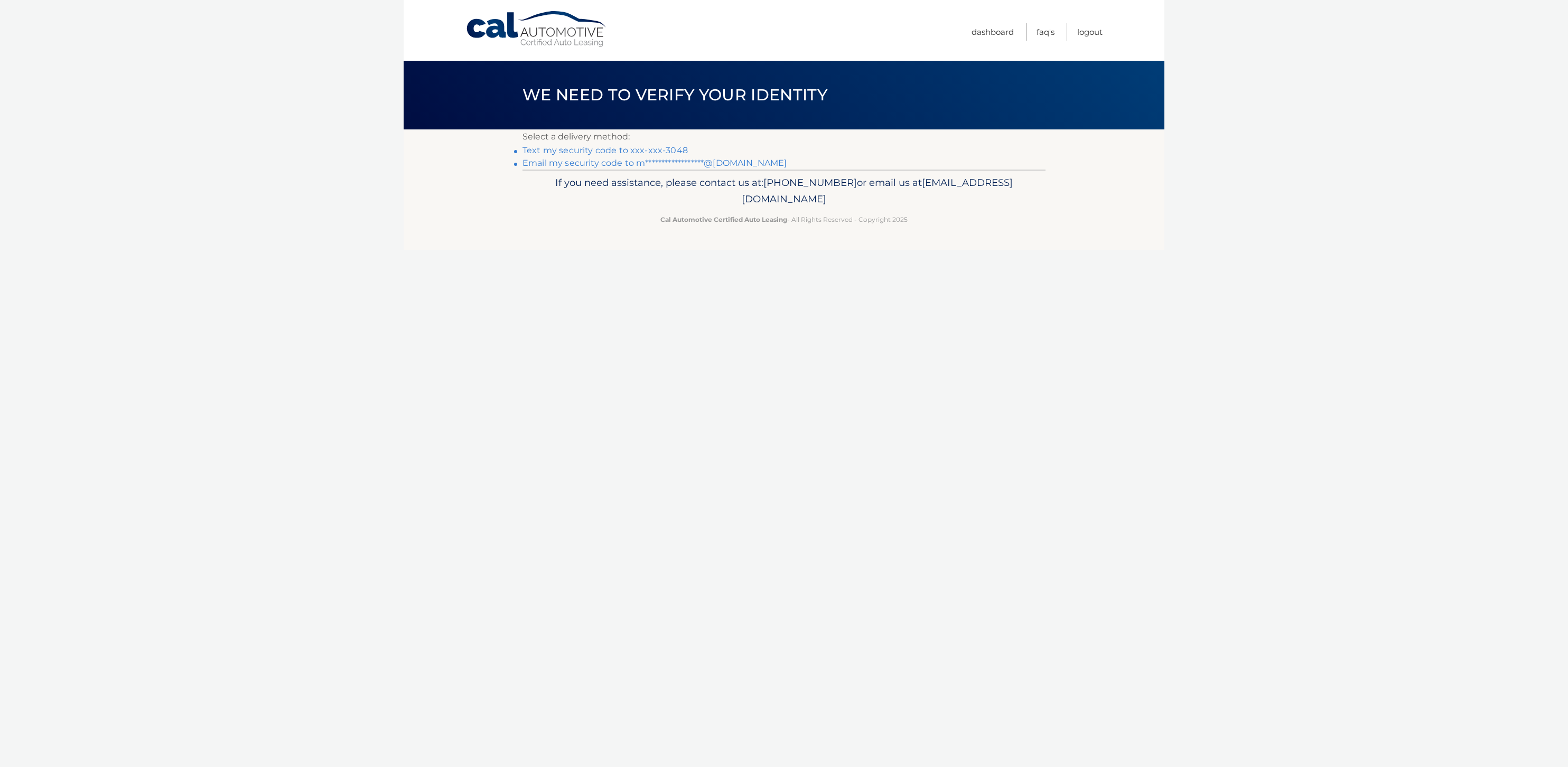
click at [658, 155] on link "Text my security code to xxx-xxx-3048" at bounding box center [605, 150] width 166 height 10
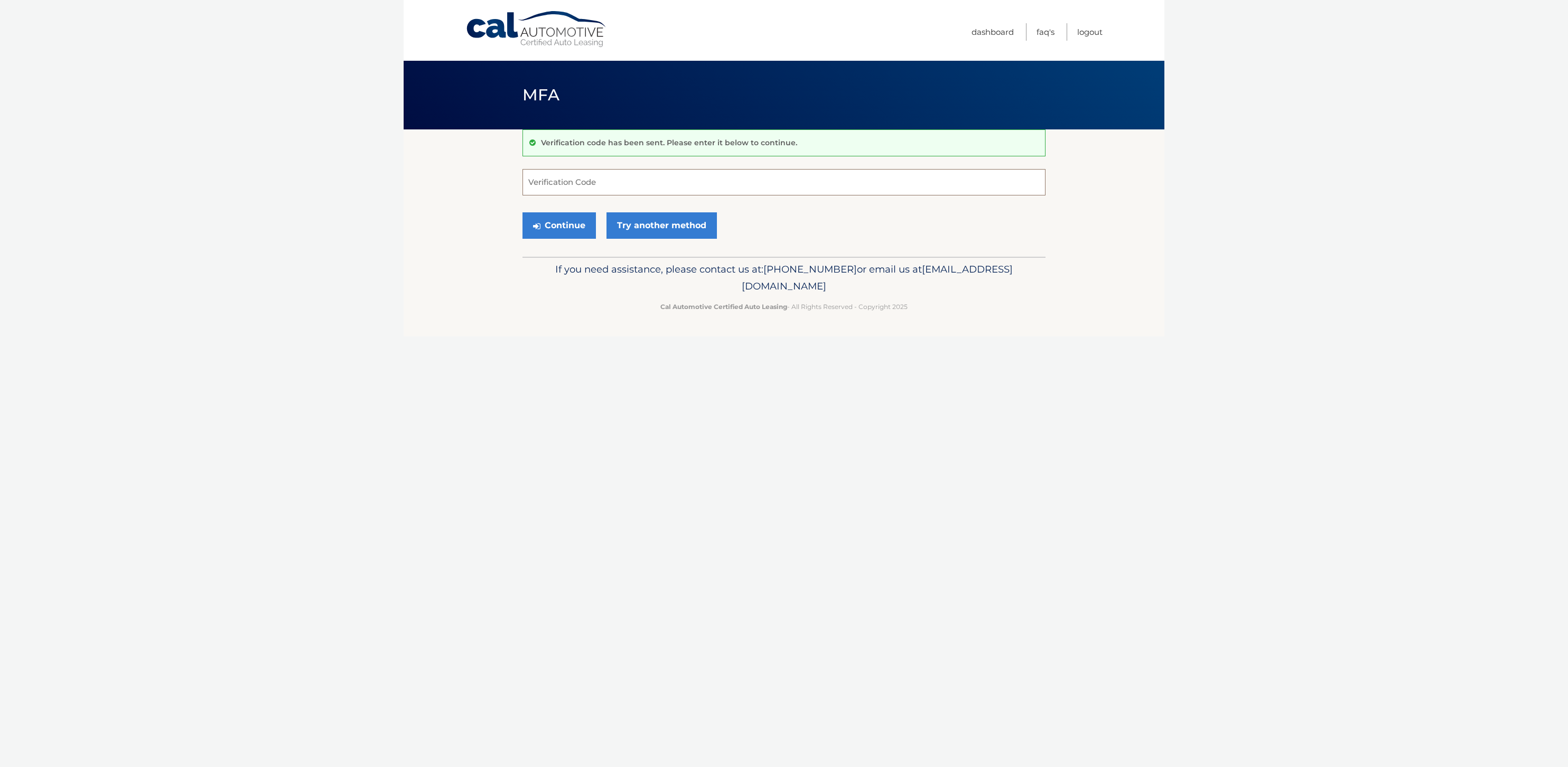
click at [581, 195] on input "Verification Code" at bounding box center [783, 182] width 523 height 26
click at [581, 23] on link "Cal Automotive" at bounding box center [537, 29] width 142 height 38
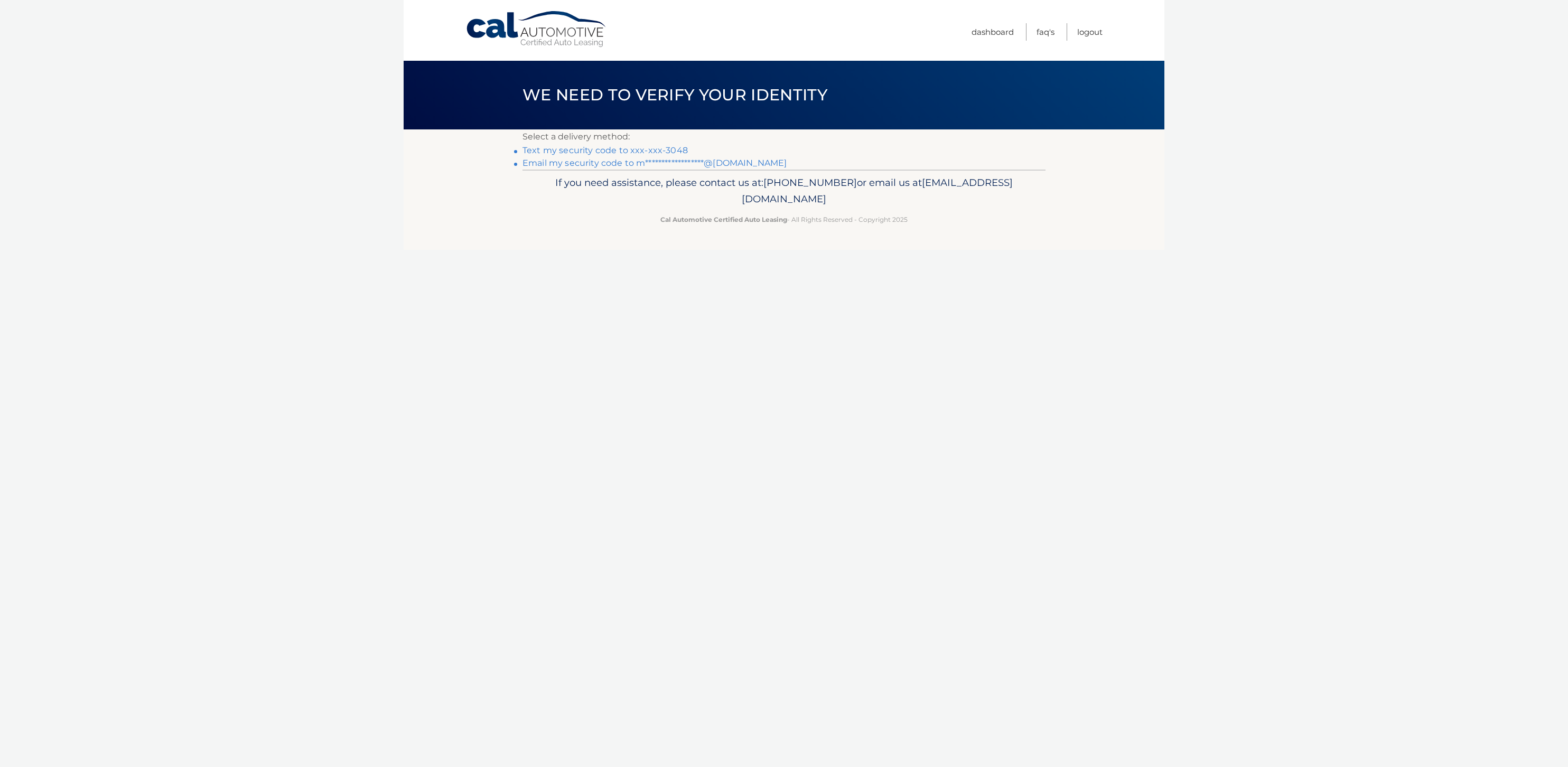
click at [589, 155] on link "Text my security code to xxx-xxx-3048" at bounding box center [605, 150] width 166 height 10
click at [622, 155] on link "Text my security code to xxx-xxx-3048" at bounding box center [605, 150] width 166 height 10
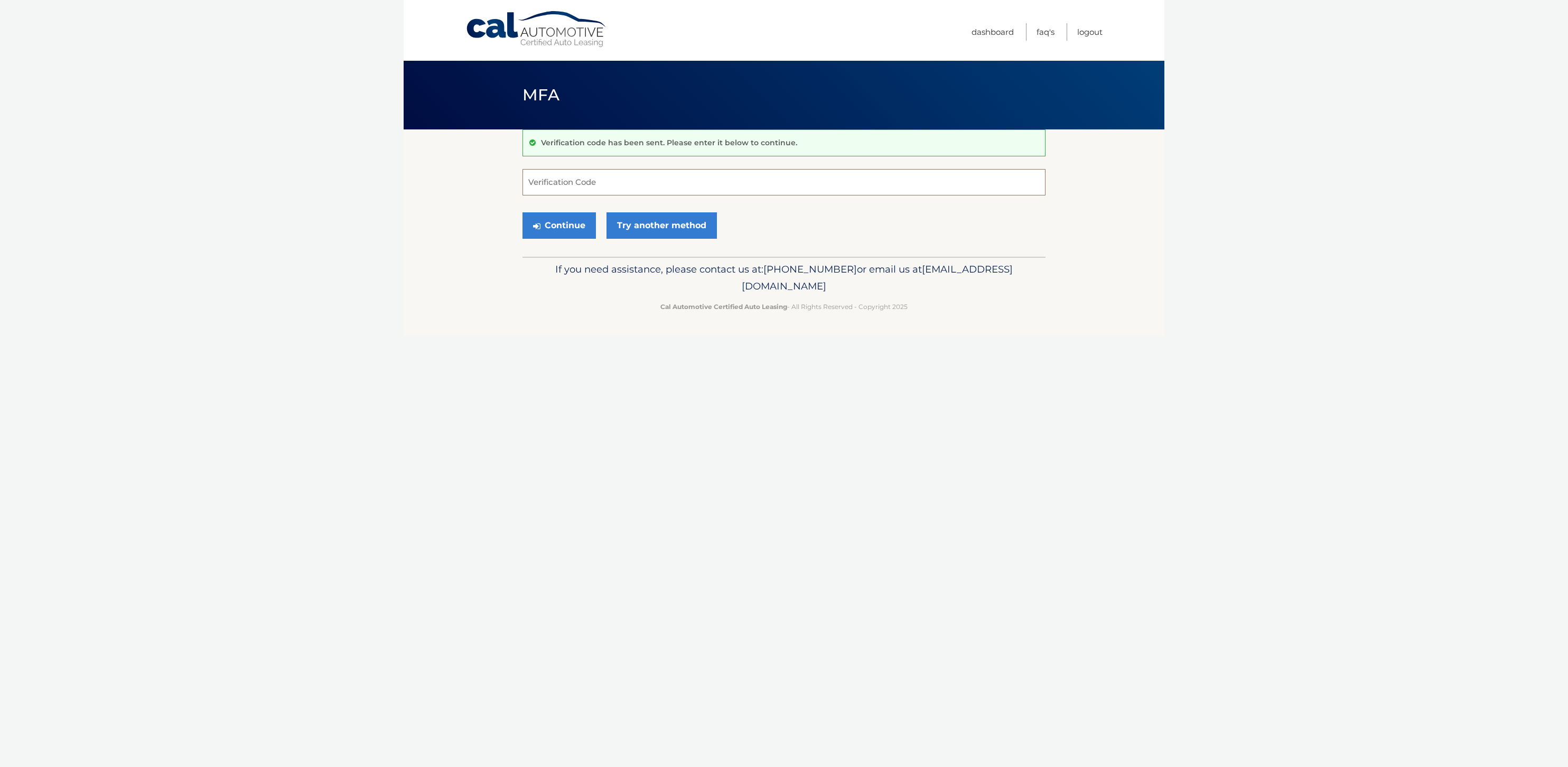
click at [603, 195] on input "Verification Code" at bounding box center [783, 182] width 523 height 26
click at [651, 195] on input "Verification Code" at bounding box center [783, 182] width 523 height 26
click at [666, 195] on input "Verification Code" at bounding box center [783, 182] width 523 height 26
type input "656079"
click at [562, 239] on button "Continue" at bounding box center [559, 225] width 74 height 26
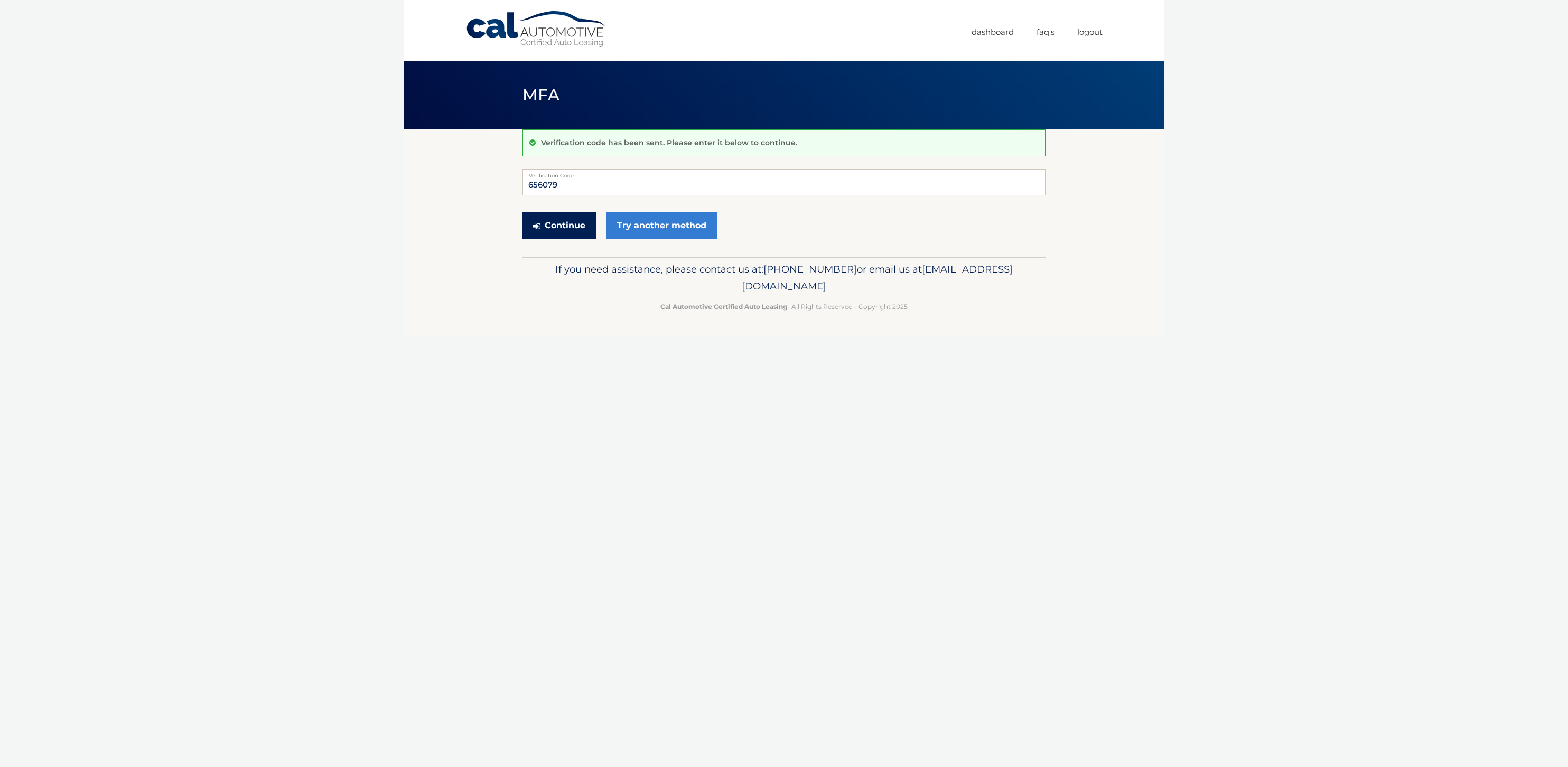
click at [558, 239] on button "Continue" at bounding box center [559, 225] width 74 height 26
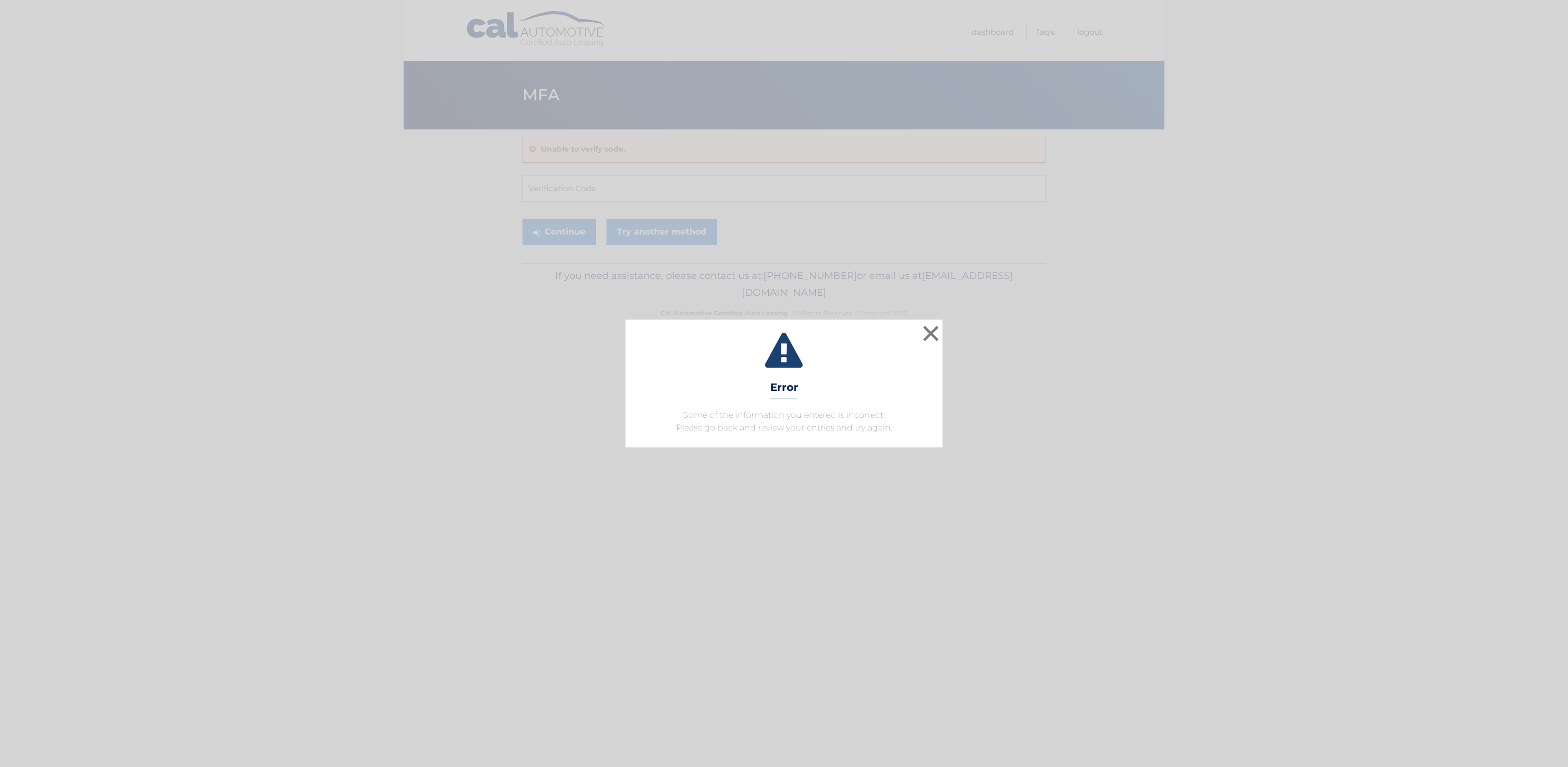
click at [930, 327] on button "×" at bounding box center [931, 333] width 21 height 21
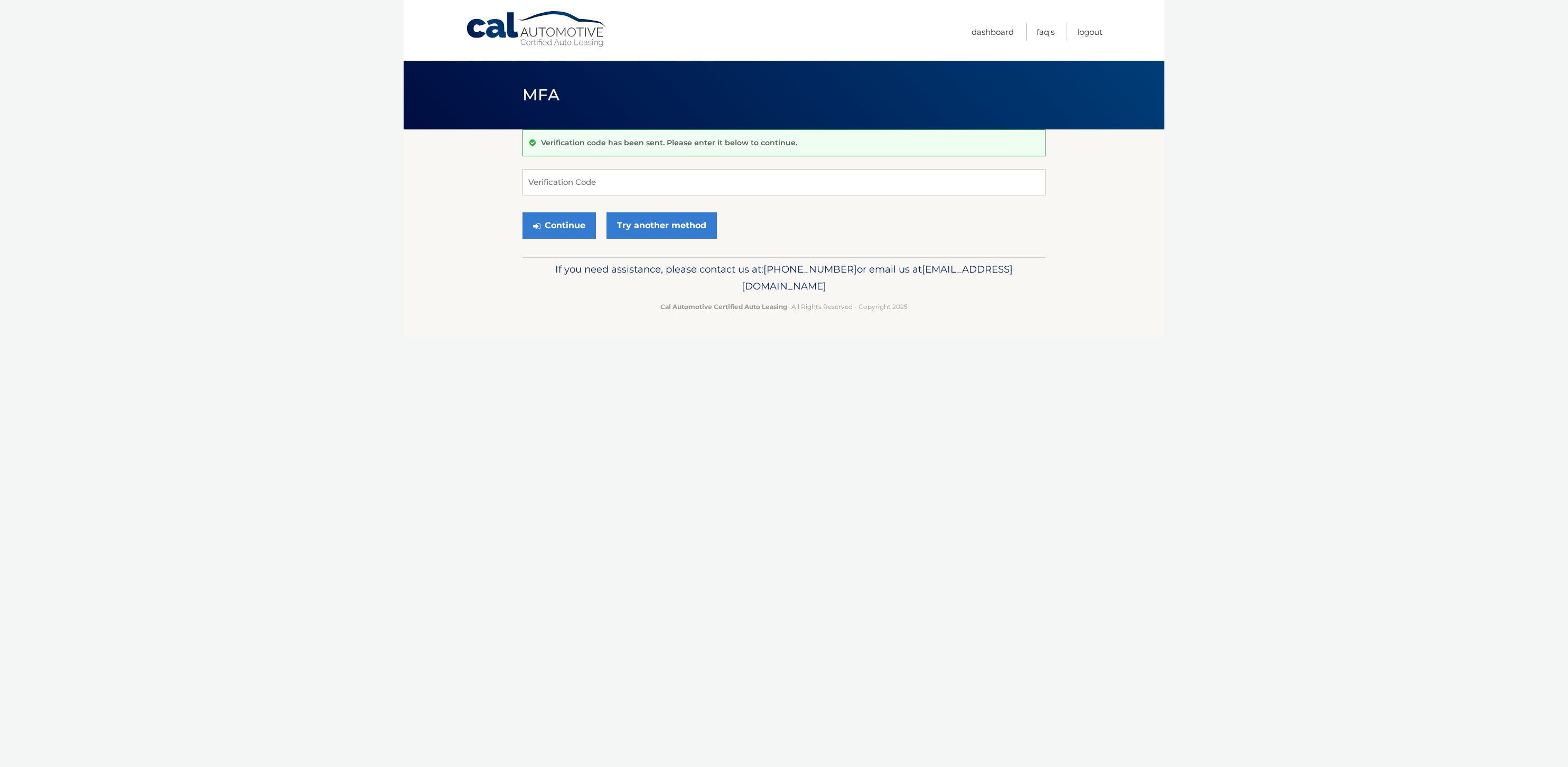
click at [602, 227] on form "Verification Code Continue Try another method" at bounding box center [783, 206] width 523 height 75
click at [607, 195] on input "Verification Code" at bounding box center [783, 182] width 523 height 26
click at [583, 239] on button "Continue" at bounding box center [559, 225] width 74 height 26
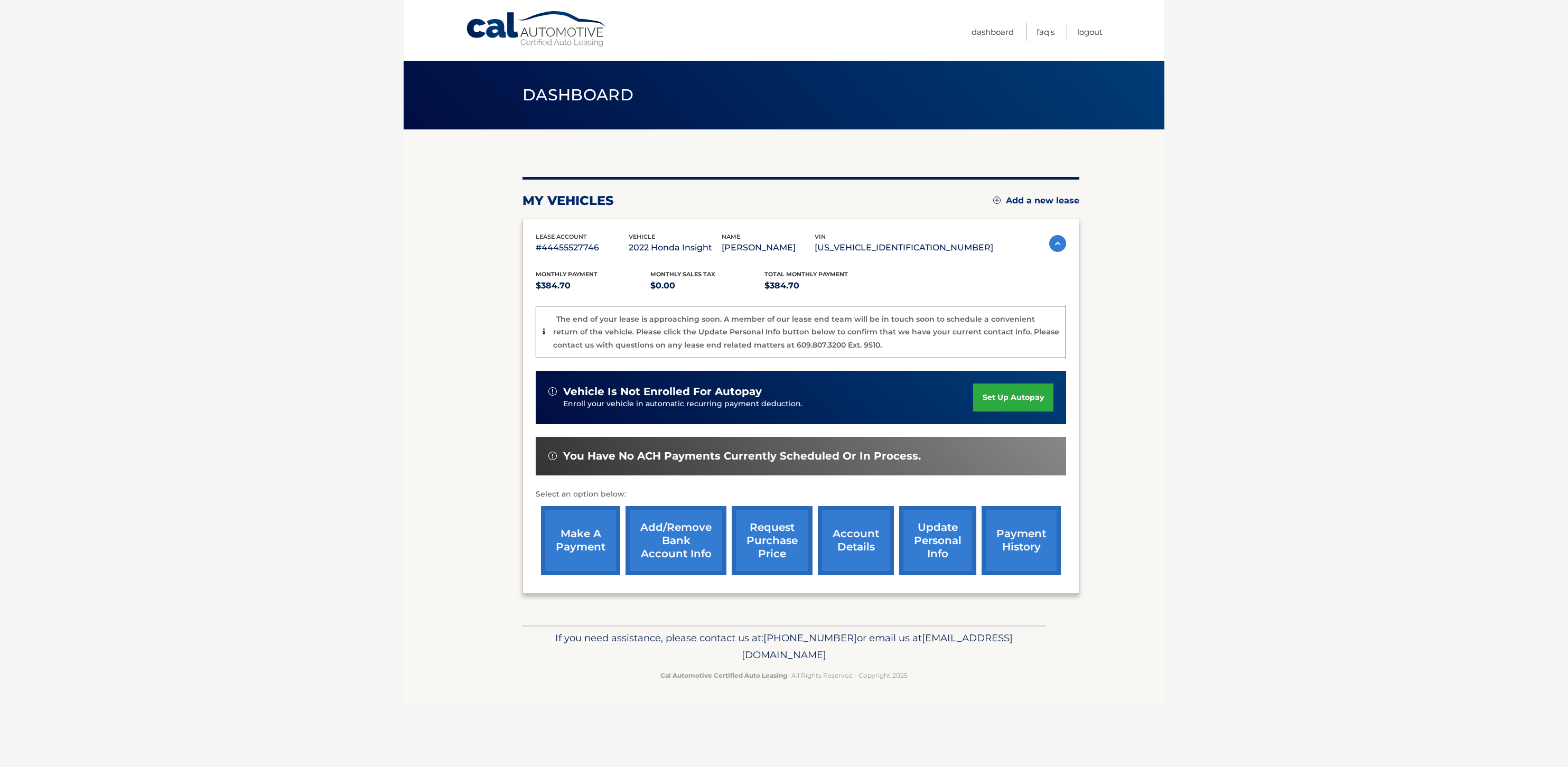
scroll to position [20, 0]
drag, startPoint x: 693, startPoint y: 709, endPoint x: 889, endPoint y: 714, distance: 196.1
click at [894, 664] on p "If you need assistance, please contact us at: [PHONE_NUMBER] or email us at [EM…" at bounding box center [784, 647] width 509 height 34
drag, startPoint x: 600, startPoint y: 256, endPoint x: 533, endPoint y: 238, distance: 69.4
click at [523, 234] on div "lease account #44455527746 vehicle 2022 Honda Insight name [PERSON_NAME] vin [U…" at bounding box center [800, 406] width 557 height 375
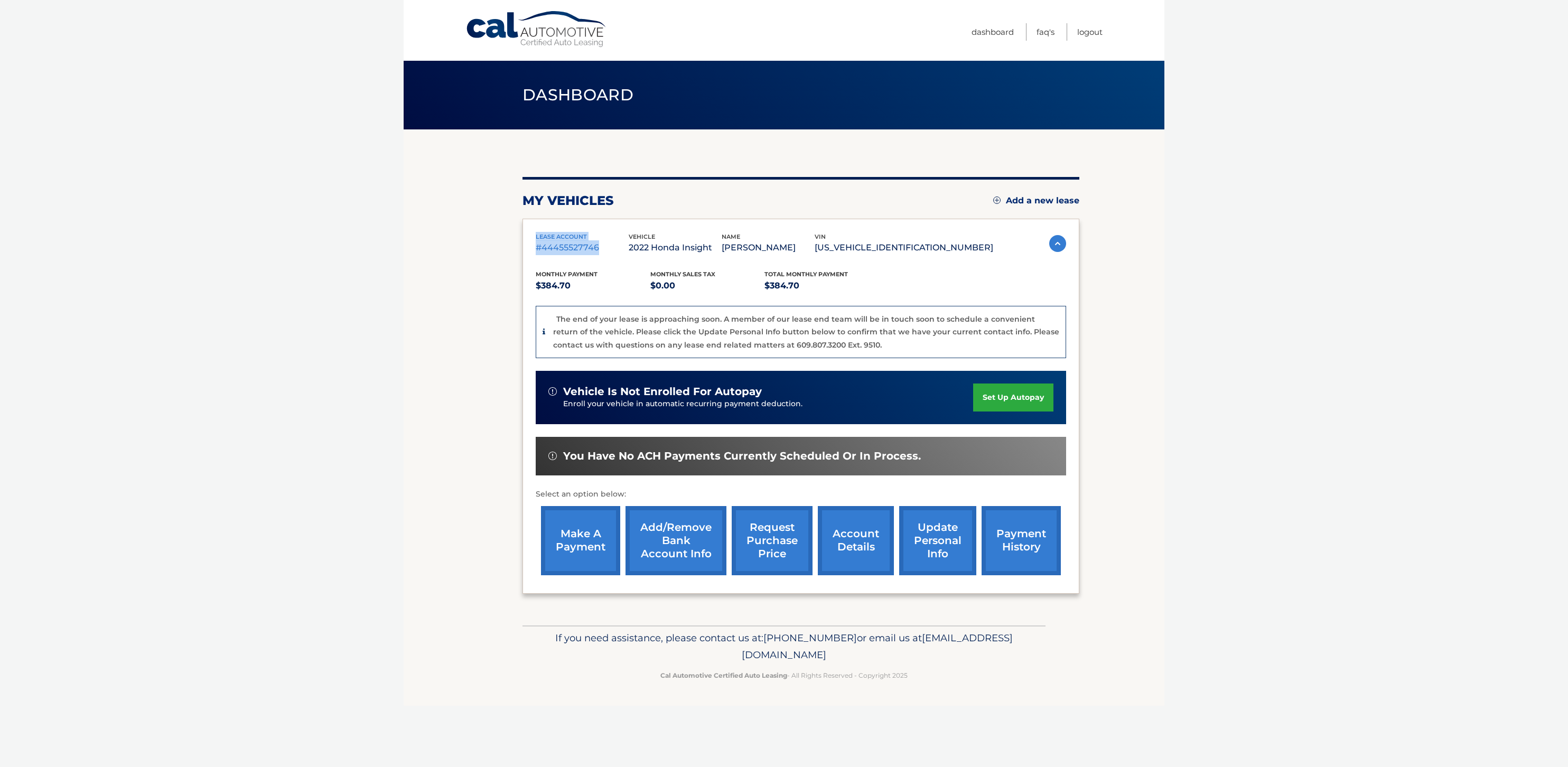
copy div "lease account #44455527746"
drag, startPoint x: 708, startPoint y: 731, endPoint x: 879, endPoint y: 729, distance: 171.0
click at [879, 664] on p "If you need assistance, please contact us at: [PHONE_NUMBER] or email us at [EM…" at bounding box center [784, 647] width 509 height 34
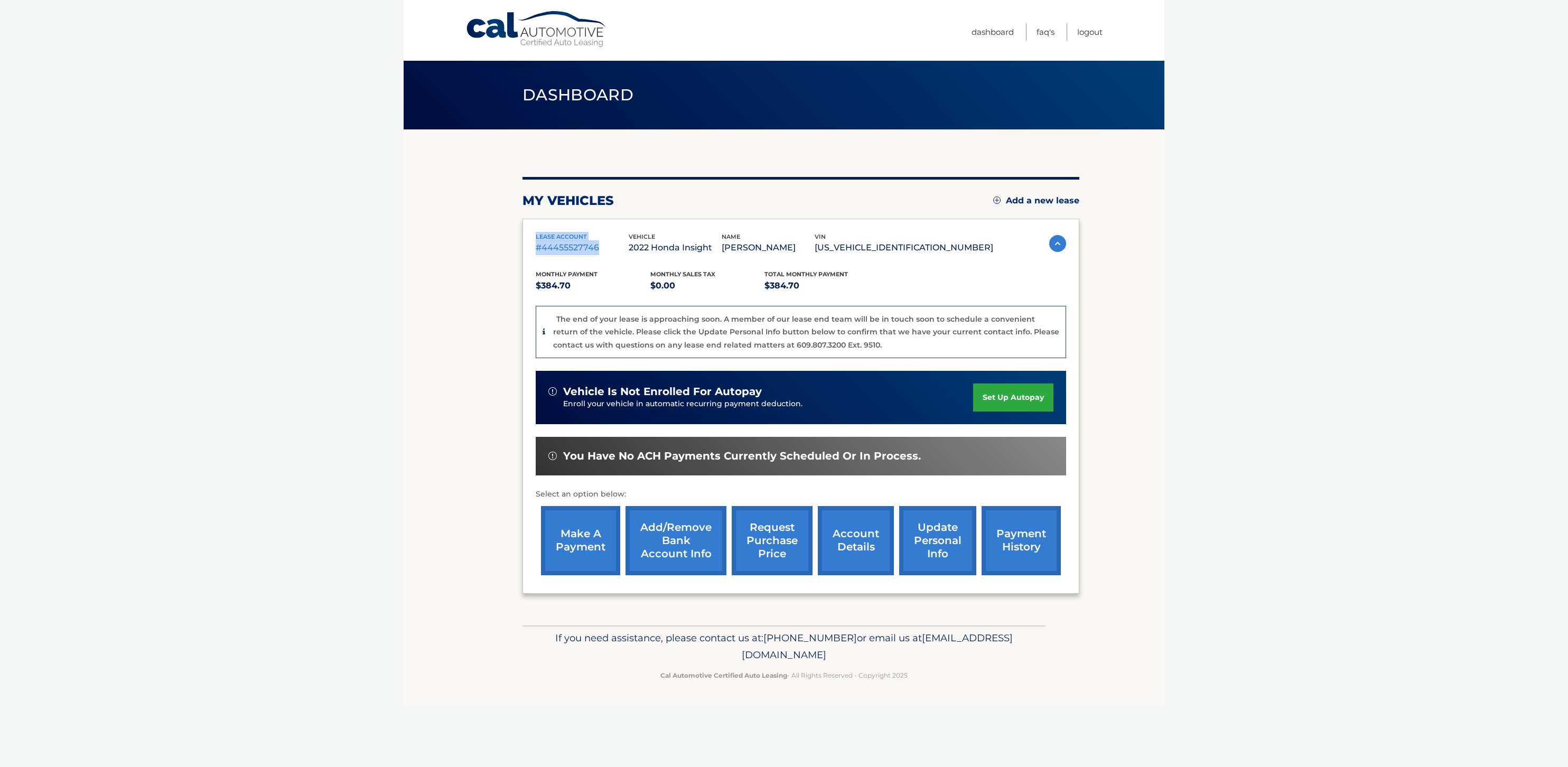
copy p "[EMAIL_ADDRESS][DOMAIN_NAME]"
drag, startPoint x: 702, startPoint y: 722, endPoint x: 876, endPoint y: 726, distance: 174.0
click at [879, 664] on p "If you need assistance, please contact us at: [PHONE_NUMBER] or email us at [EM…" at bounding box center [784, 647] width 509 height 34
